Goal: Share content: Share content

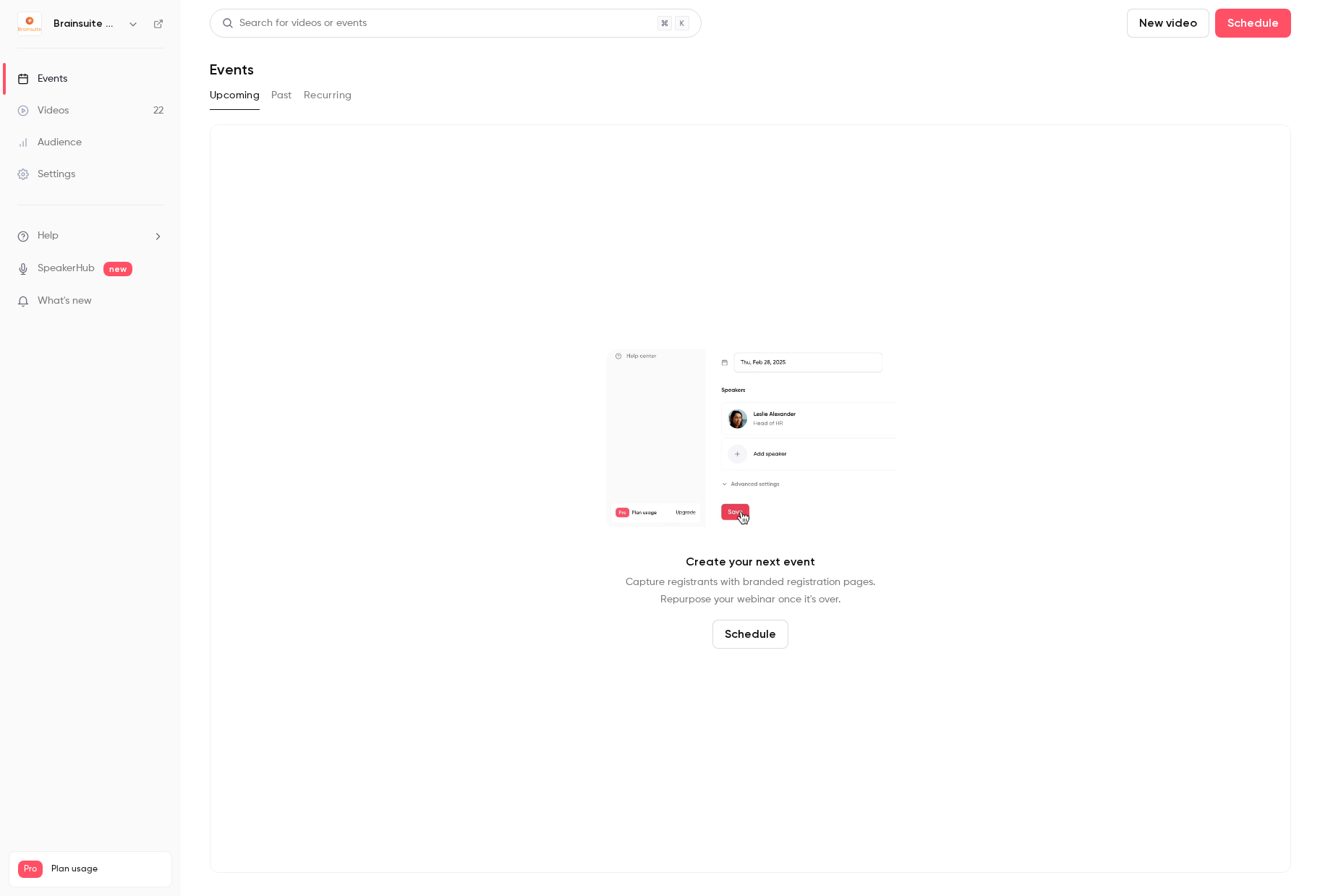
click at [67, 110] on div "Videos" at bounding box center [44, 110] width 52 height 15
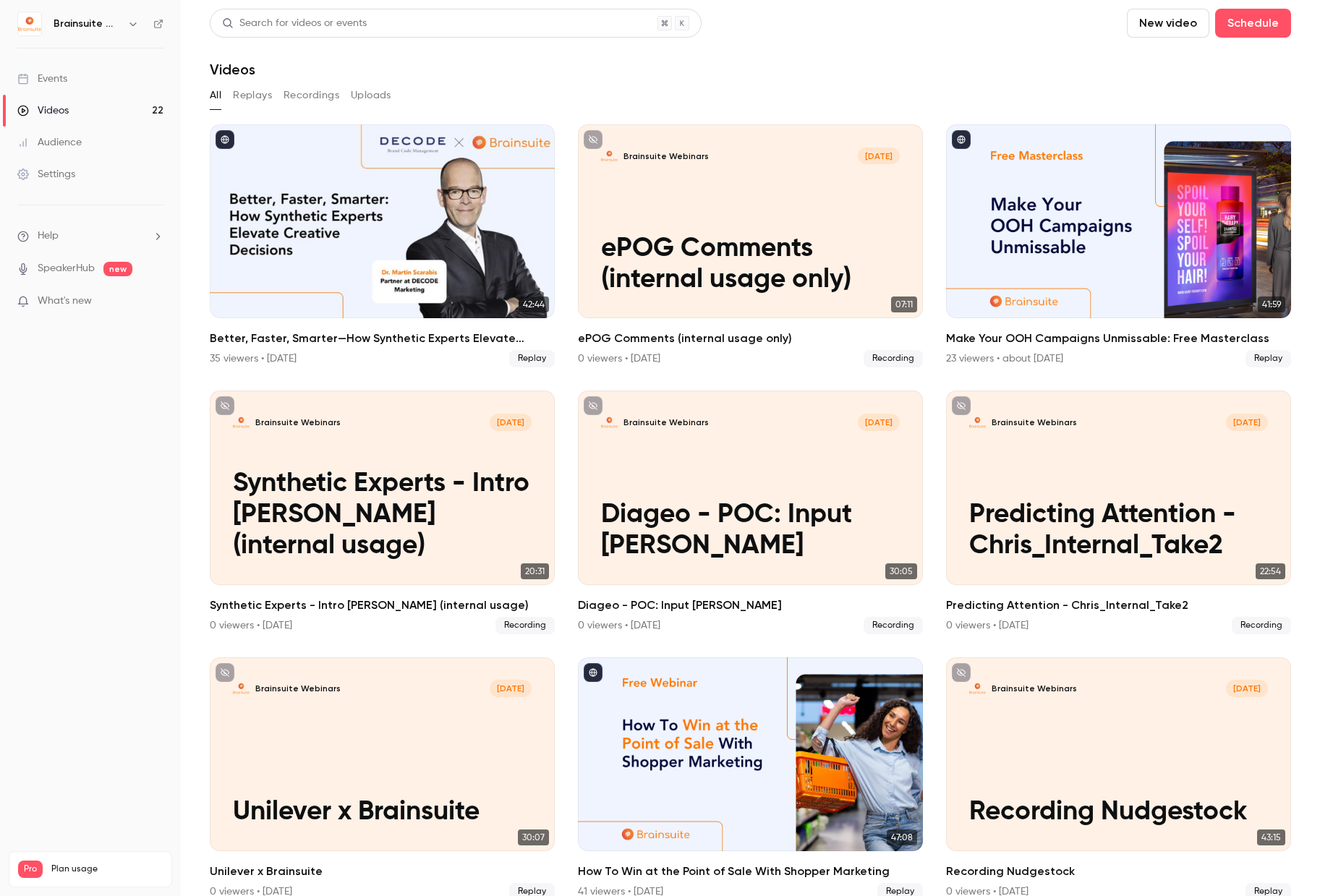
click at [297, 91] on button "Recordings" at bounding box center [311, 95] width 56 height 23
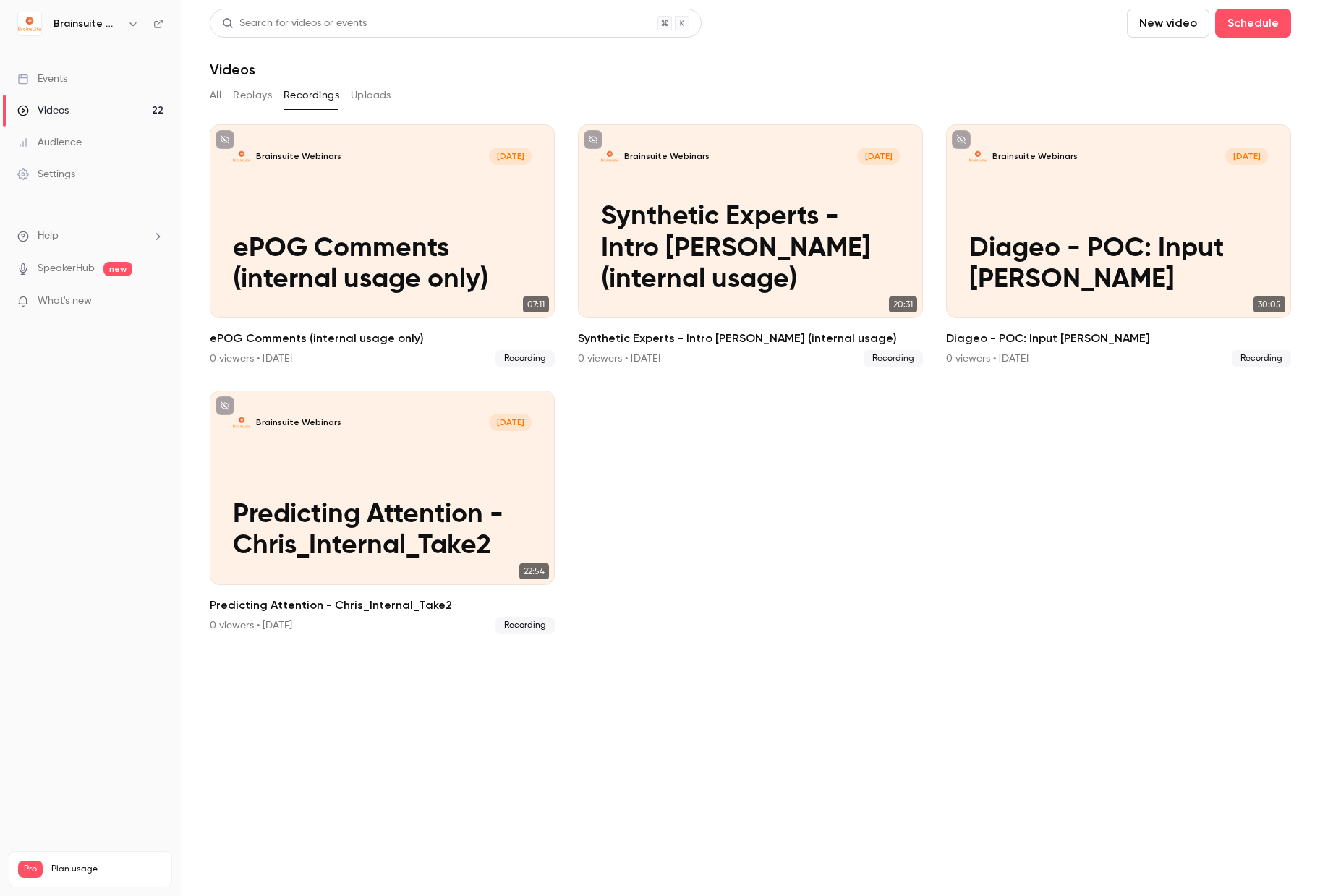
click at [257, 93] on button "Replays" at bounding box center [252, 95] width 39 height 23
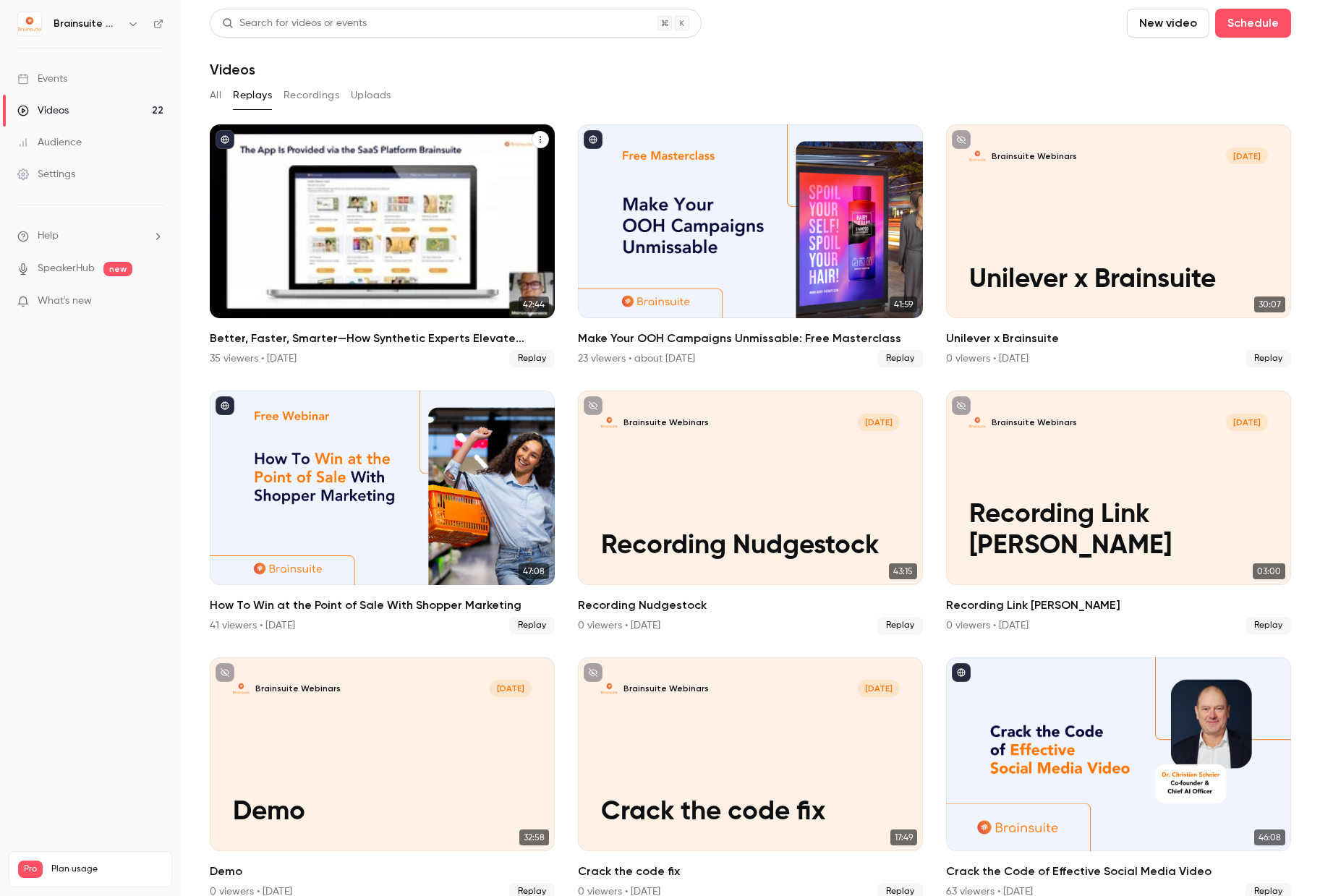
click at [446, 306] on div "Better, Faster, Smarter—How Synthetic Experts Elevate Creative Decisions" at bounding box center [382, 221] width 345 height 193
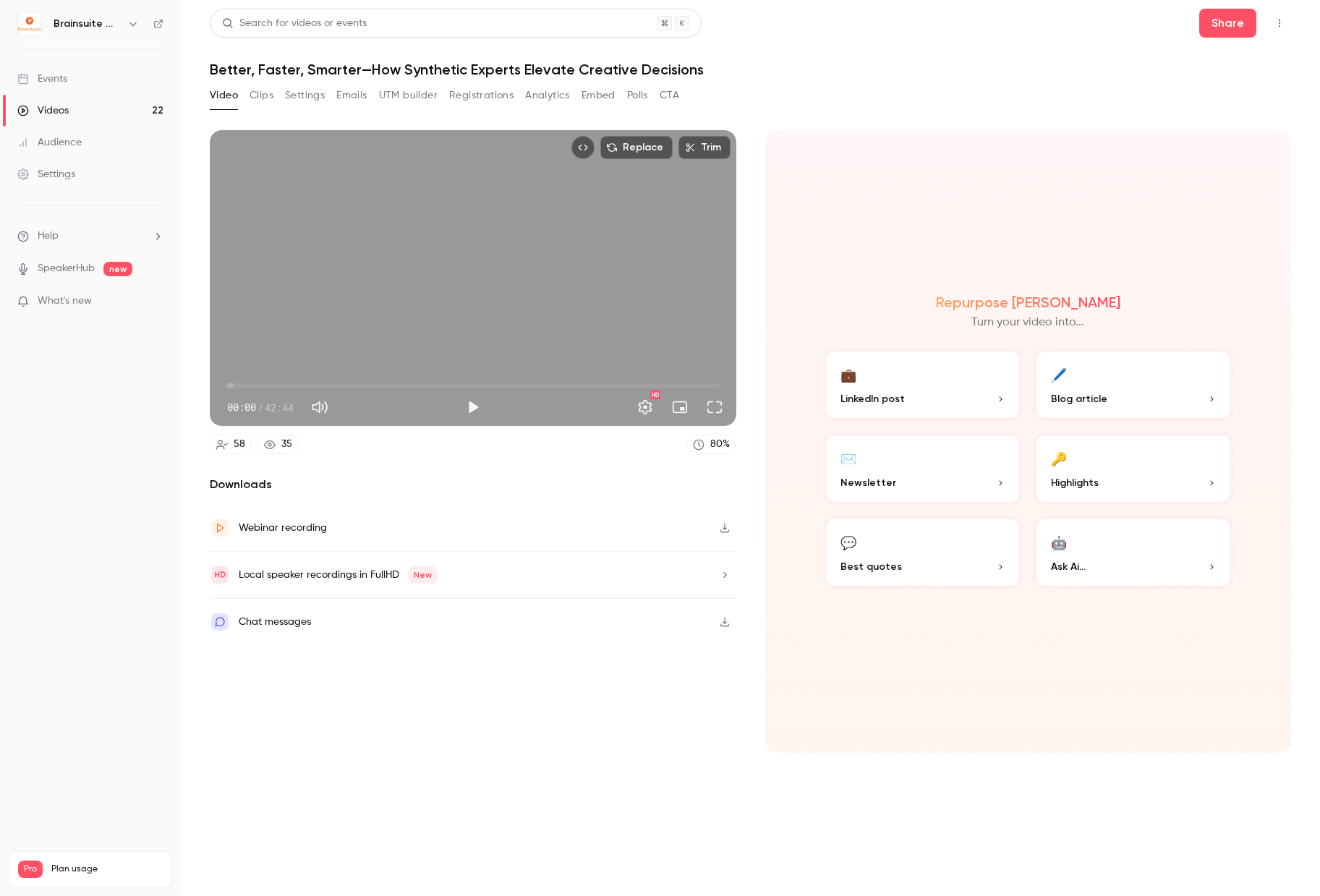
click at [419, 93] on button "UTM builder" at bounding box center [408, 95] width 59 height 23
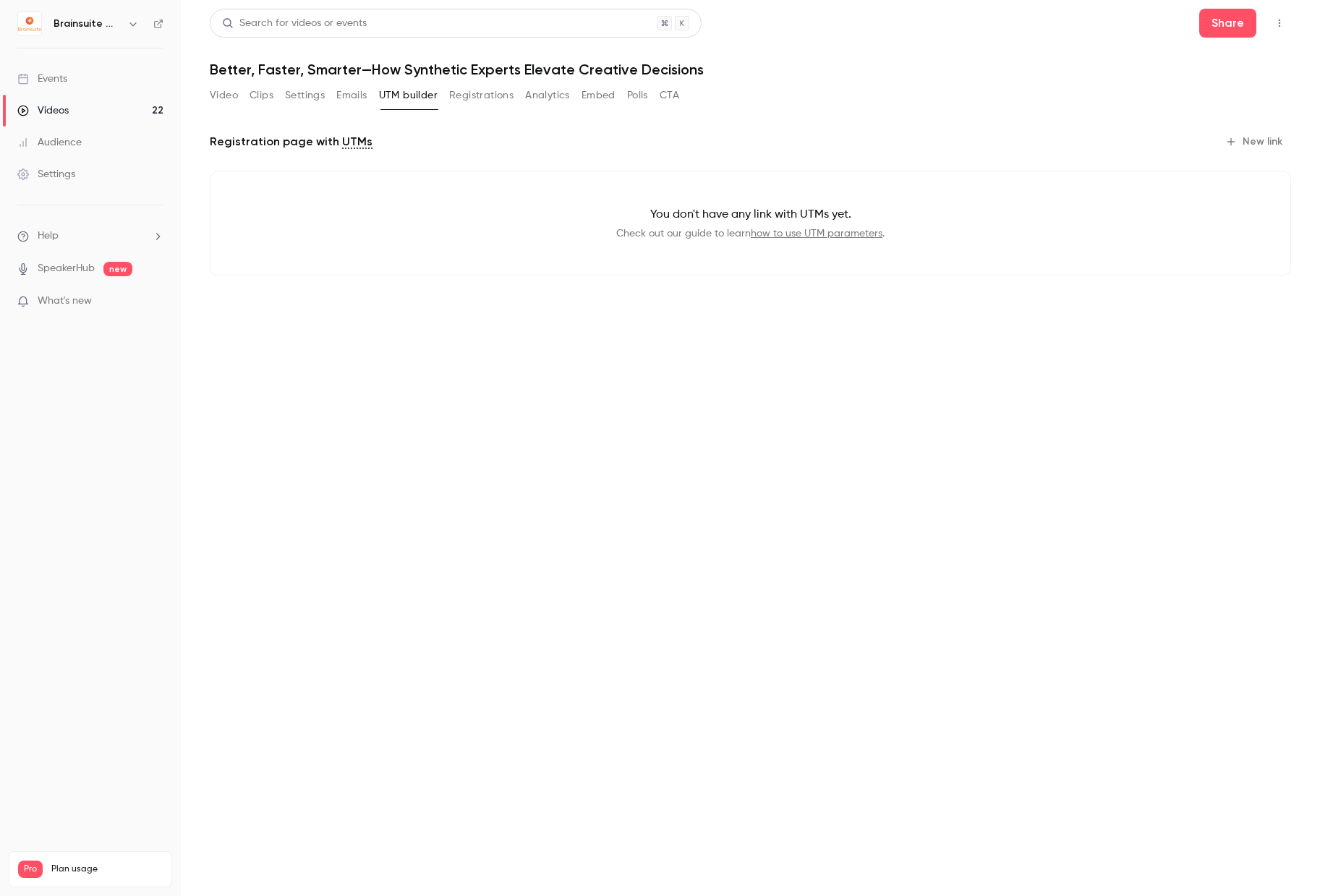
click at [342, 89] on button "Emails" at bounding box center [351, 95] width 31 height 23
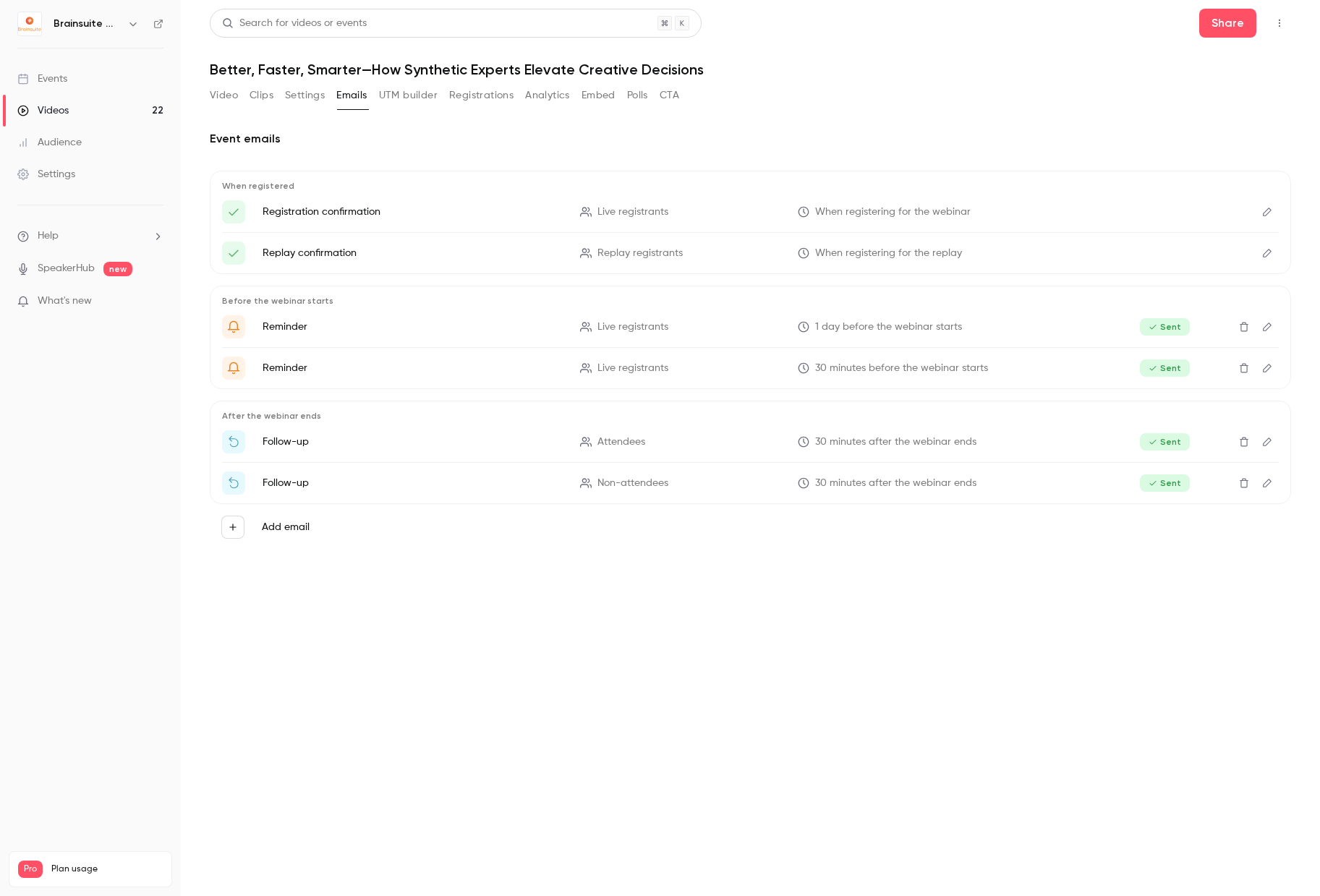
click at [262, 95] on button "Clips" at bounding box center [262, 95] width 24 height 23
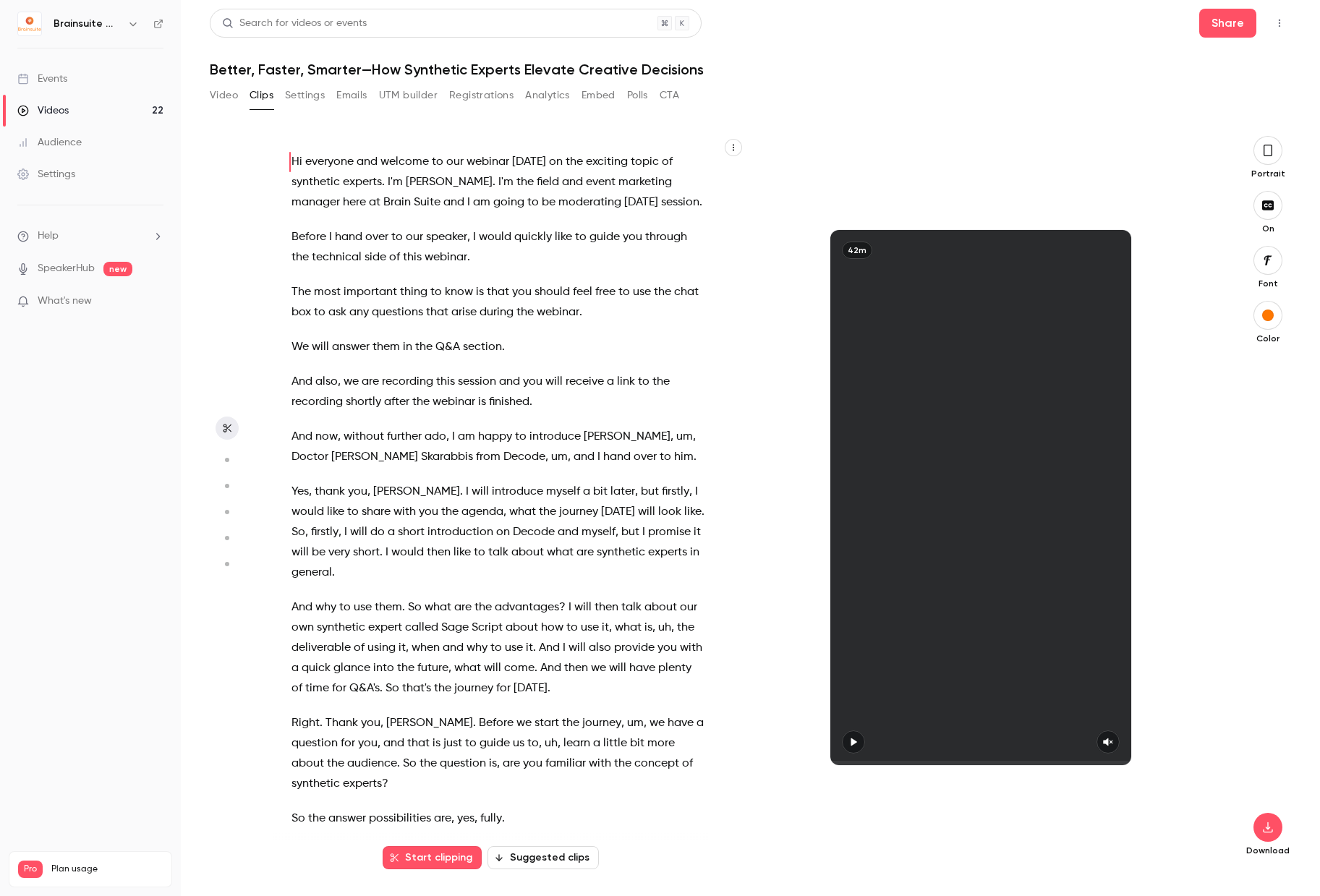
click at [222, 95] on button "Video" at bounding box center [223, 95] width 28 height 23
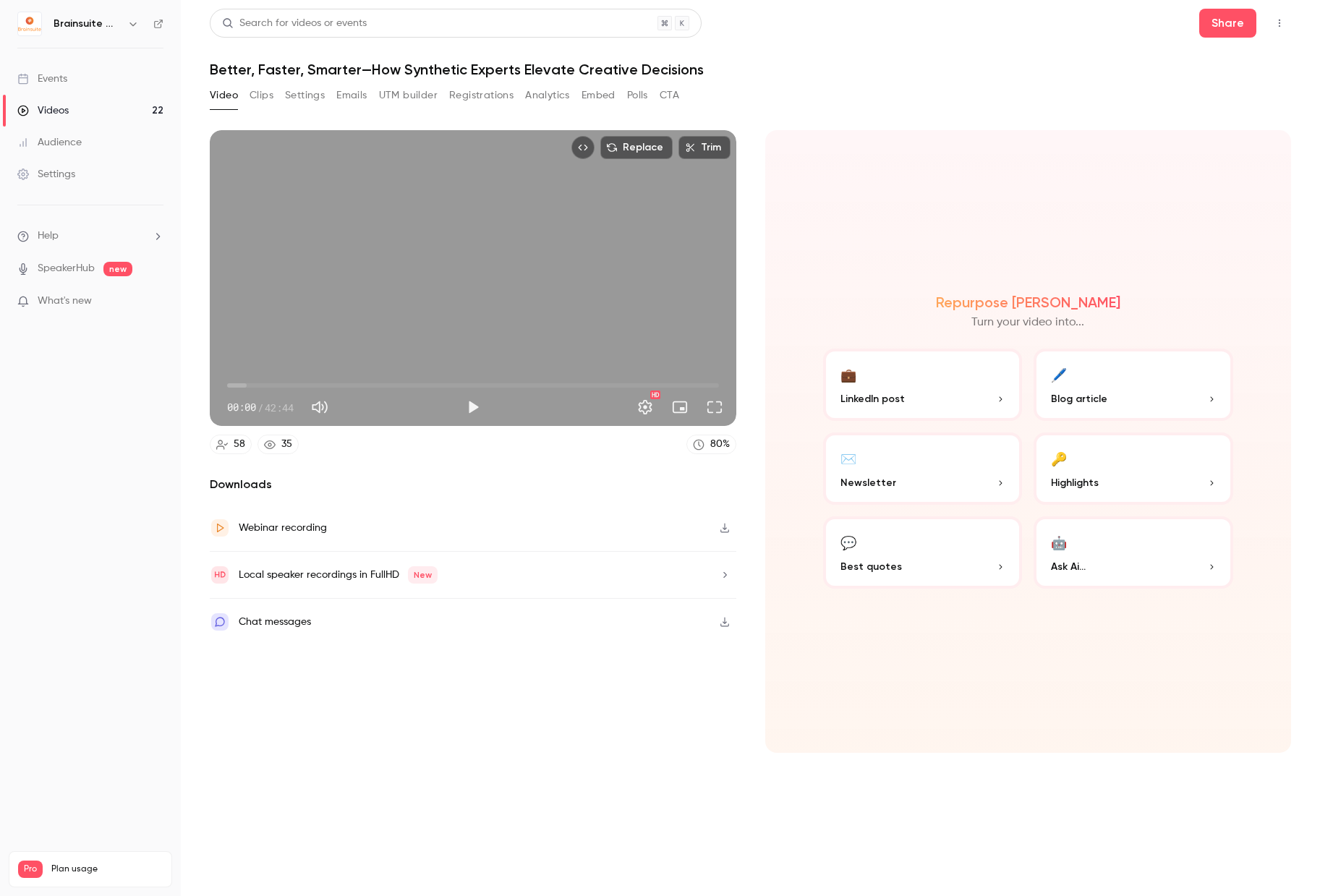
click at [268, 92] on button "Clips" at bounding box center [262, 95] width 24 height 23
click at [1229, 32] on button "Share" at bounding box center [1227, 23] width 57 height 29
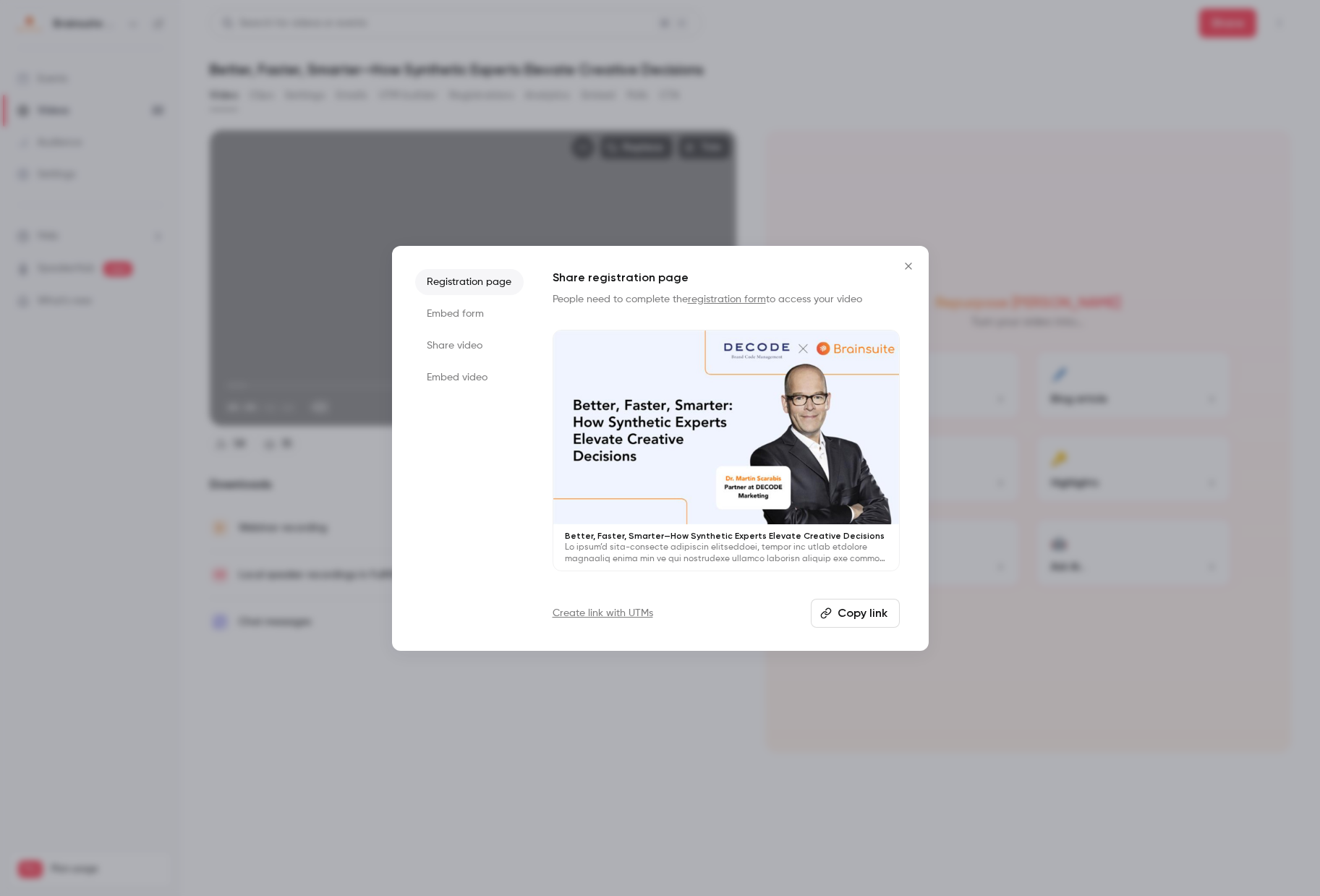
click at [868, 624] on button "Copy link" at bounding box center [855, 613] width 89 height 29
